Goal: Book appointment/travel/reservation

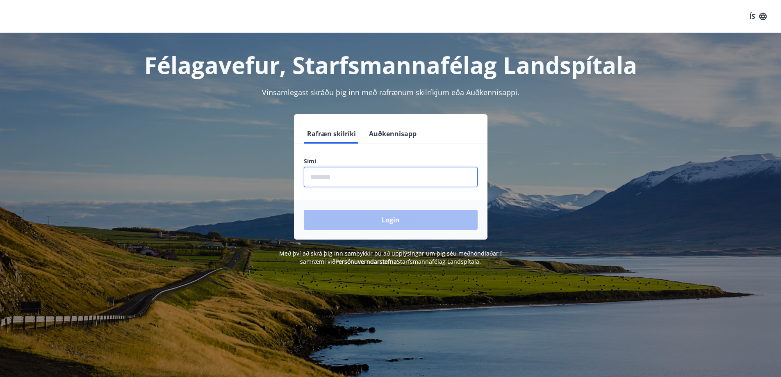
click at [384, 185] on input "phone" at bounding box center [391, 177] width 174 height 20
type input "********"
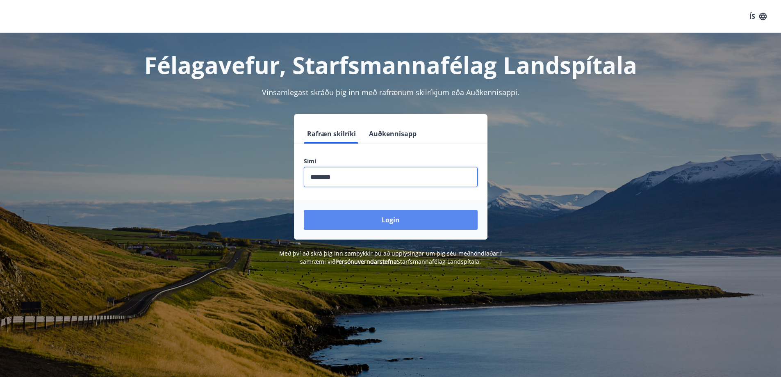
click at [377, 215] on button "Login" at bounding box center [391, 220] width 174 height 20
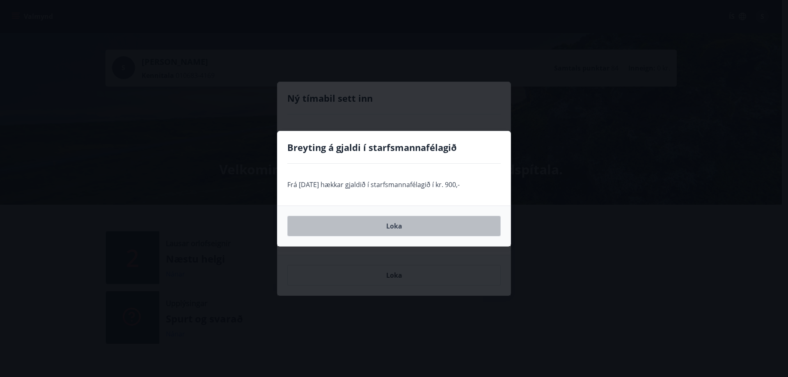
click at [404, 228] on button "Loka" at bounding box center [393, 226] width 213 height 21
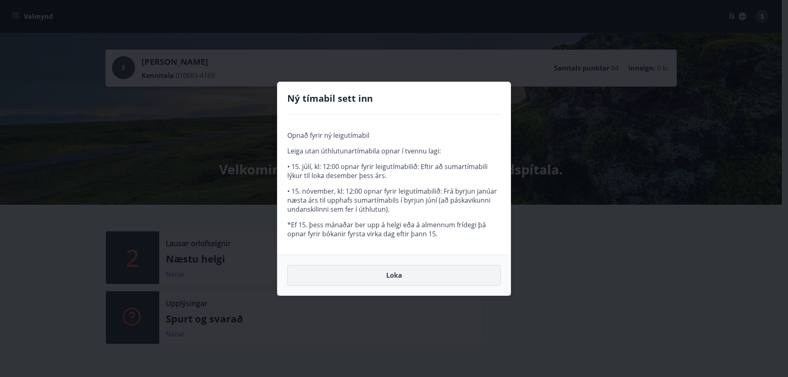
click at [397, 280] on button "Loka" at bounding box center [393, 275] width 213 height 21
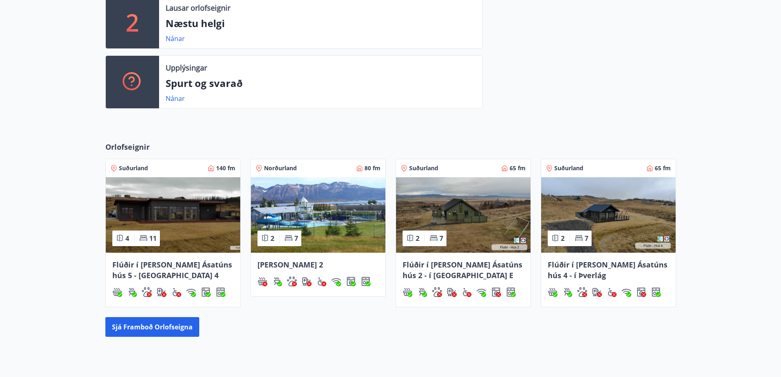
scroll to position [246, 0]
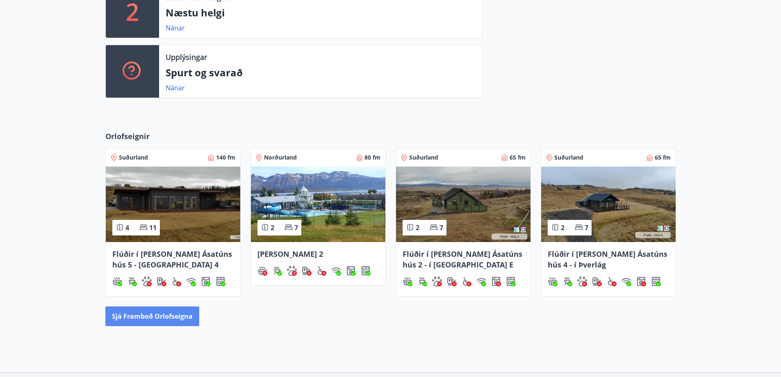
click at [186, 316] on button "Sjá framboð orlofseigna" at bounding box center [152, 316] width 94 height 20
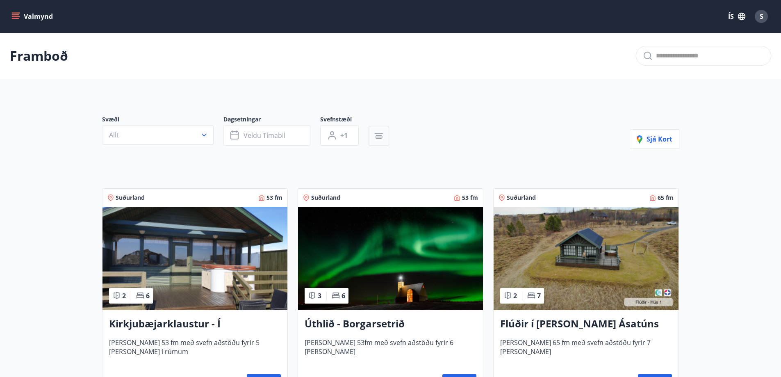
click at [382, 140] on icon "button" at bounding box center [379, 136] width 10 height 10
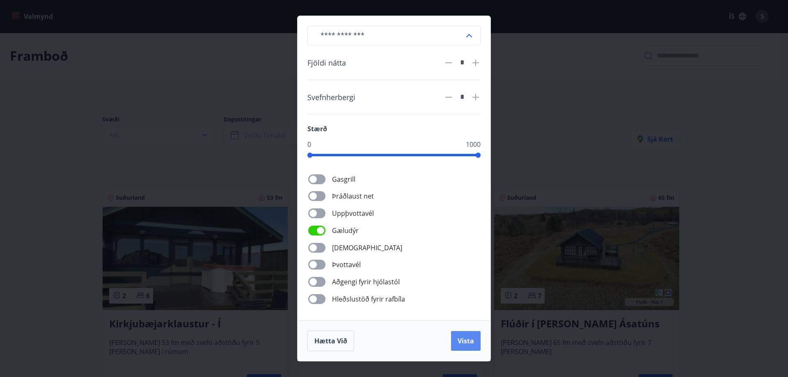
click at [472, 344] on span "Vista" at bounding box center [465, 340] width 16 height 9
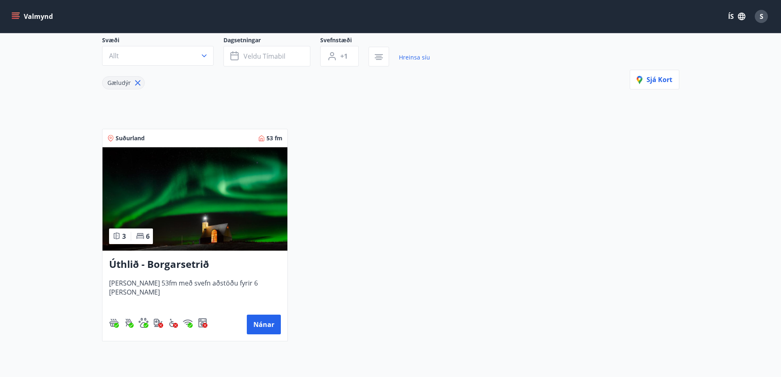
scroll to position [82, 0]
